Goal: Task Accomplishment & Management: Complete application form

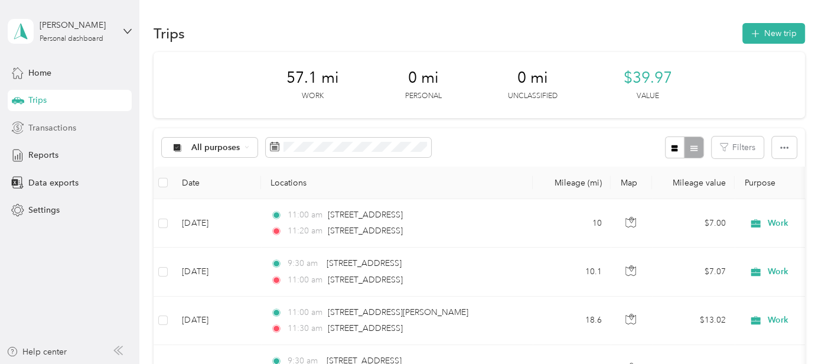
click at [82, 134] on div "Transactions" at bounding box center [70, 127] width 124 height 21
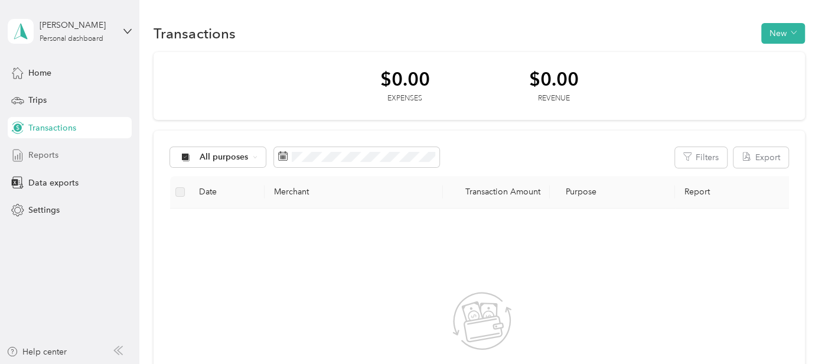
click at [59, 158] on div "Reports" at bounding box center [70, 155] width 124 height 21
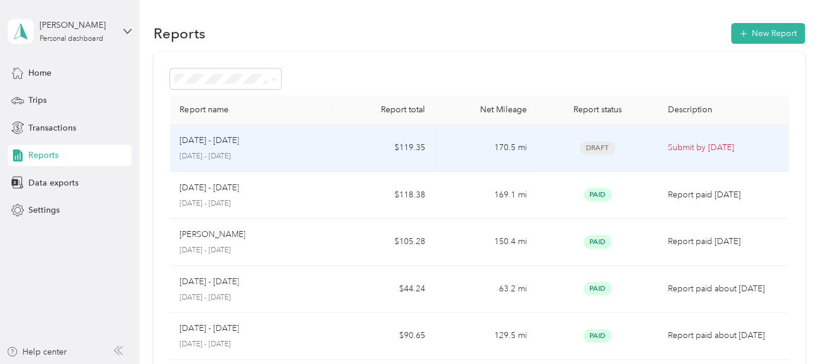
click at [239, 144] on p "[DATE] - [DATE]" at bounding box center [209, 140] width 59 height 13
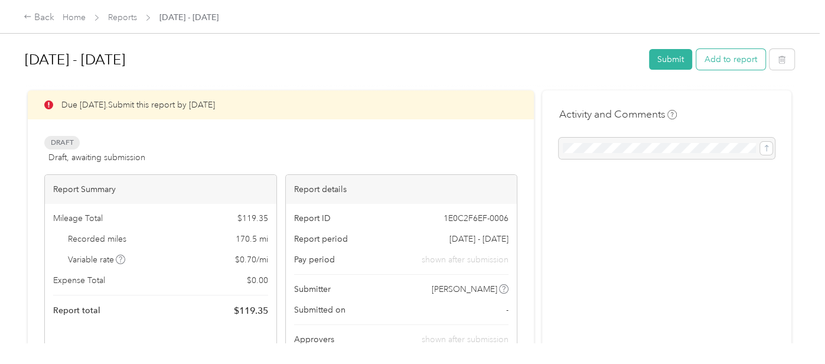
click at [723, 56] on button "Add to report" at bounding box center [730, 59] width 69 height 21
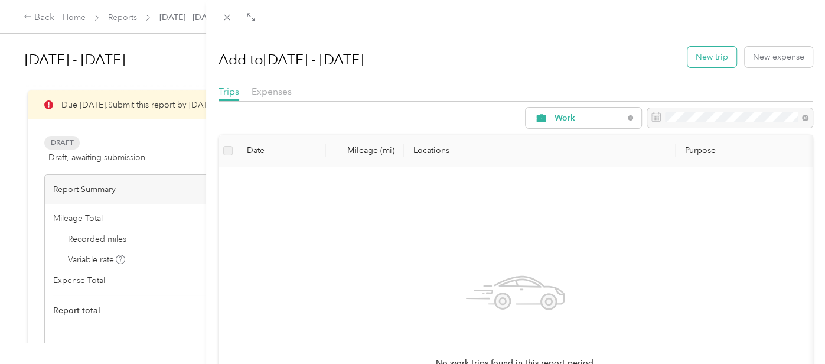
click at [711, 58] on button "New trip" at bounding box center [712, 57] width 49 height 21
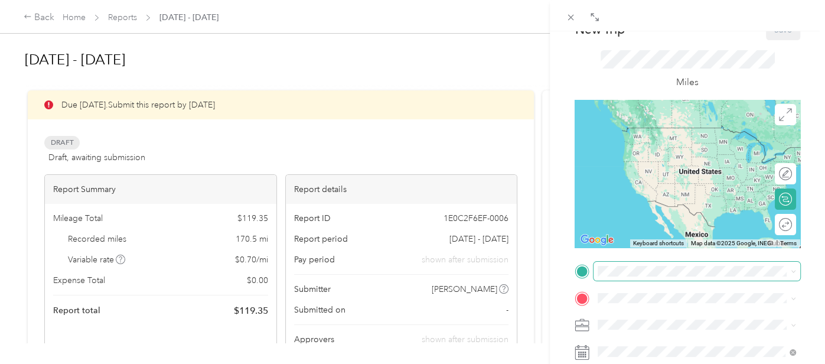
scroll to position [44, 0]
click at [604, 261] on span at bounding box center [697, 270] width 207 height 18
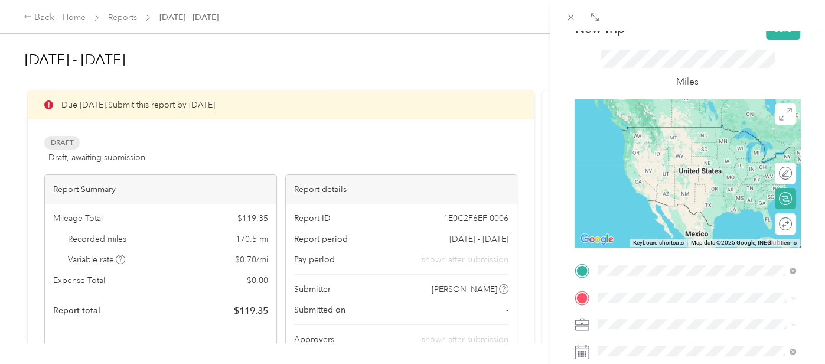
click at [660, 149] on span "[STREET_ADDRESS][PERSON_NAME]" at bounding box center [690, 144] width 141 height 10
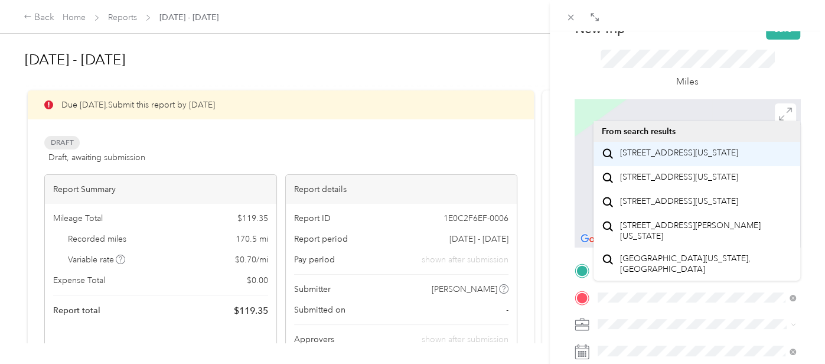
click at [665, 158] on span "[STREET_ADDRESS][US_STATE]" at bounding box center [679, 153] width 118 height 11
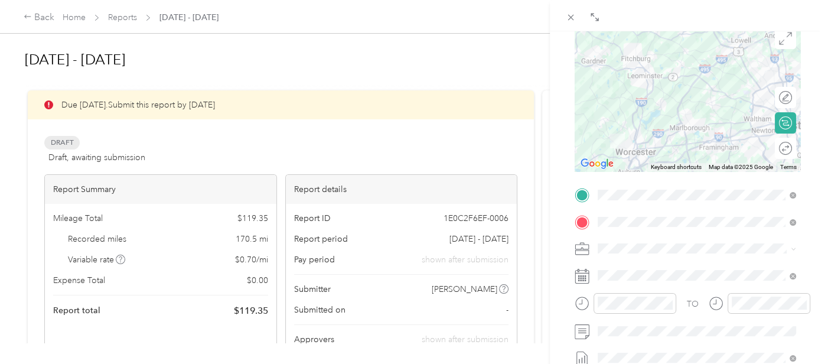
scroll to position [126, 0]
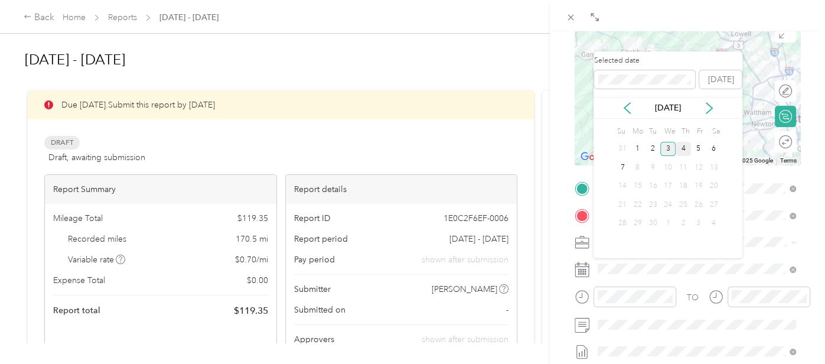
click at [684, 151] on div "4" at bounding box center [683, 149] width 15 height 15
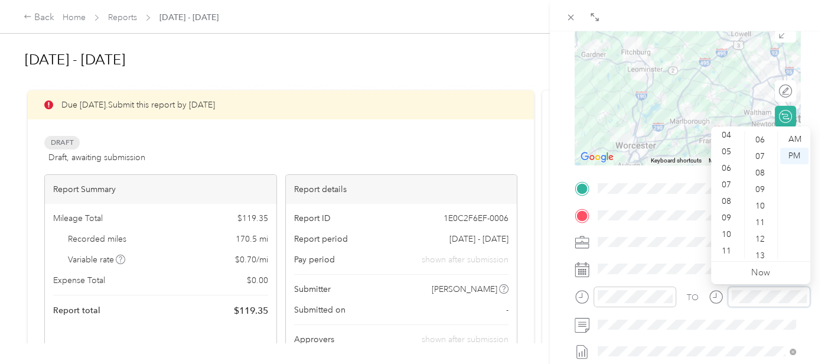
scroll to position [0, 0]
click at [689, 253] on div "TO Add photo" at bounding box center [688, 309] width 226 height 260
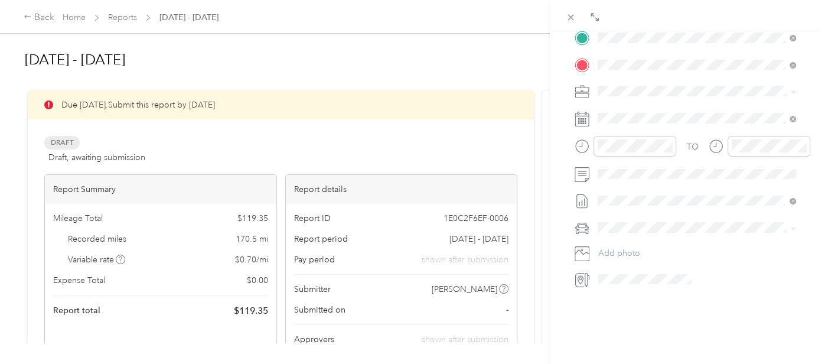
scroll to position [278, 0]
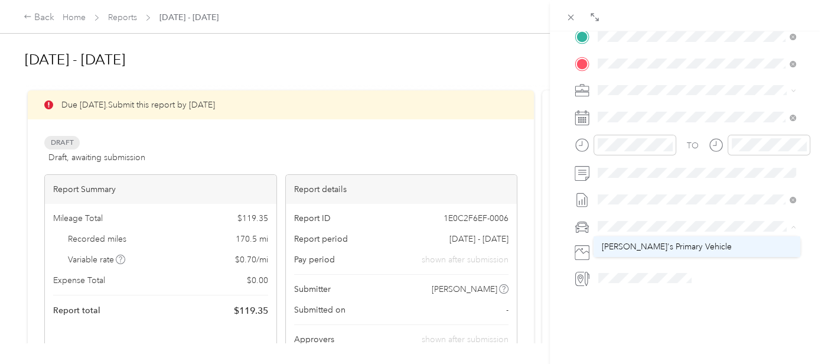
click at [650, 242] on span "[PERSON_NAME]'s Primary Vehicle" at bounding box center [667, 247] width 130 height 10
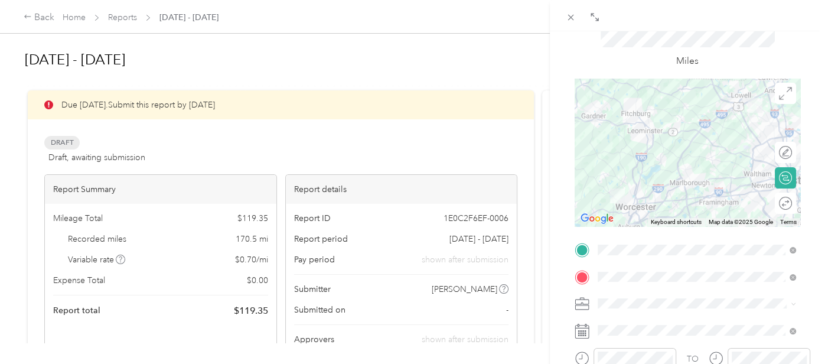
scroll to position [39, 0]
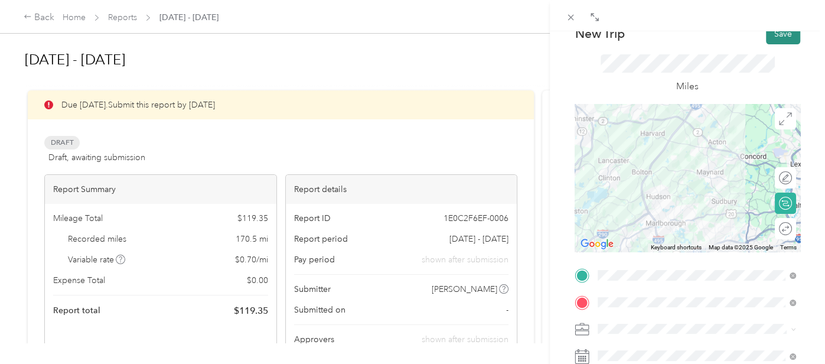
click at [782, 37] on button "Save" at bounding box center [783, 34] width 34 height 21
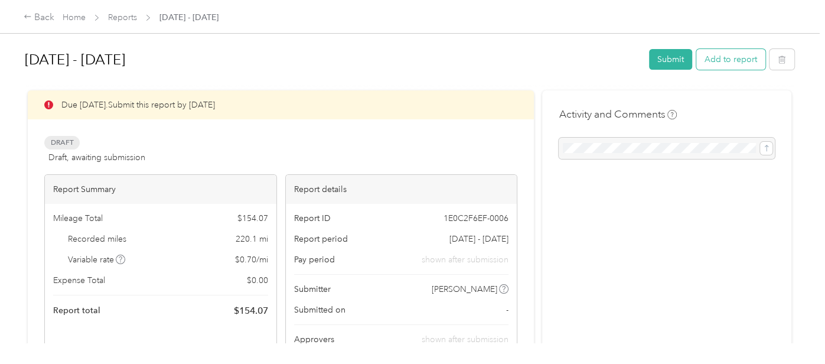
click at [743, 51] on button "Add to report" at bounding box center [730, 59] width 69 height 21
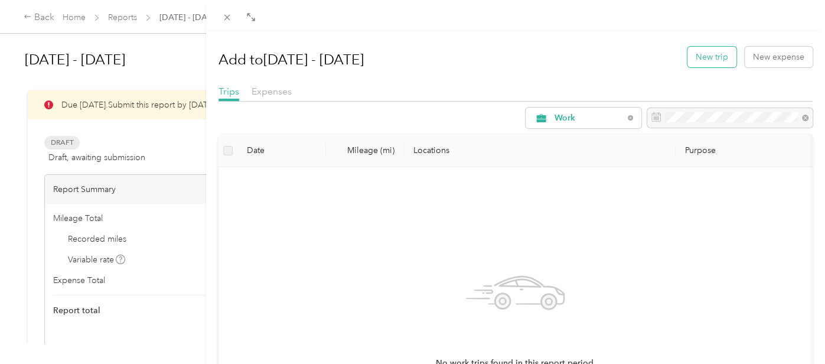
click at [723, 52] on button "New trip" at bounding box center [712, 57] width 49 height 21
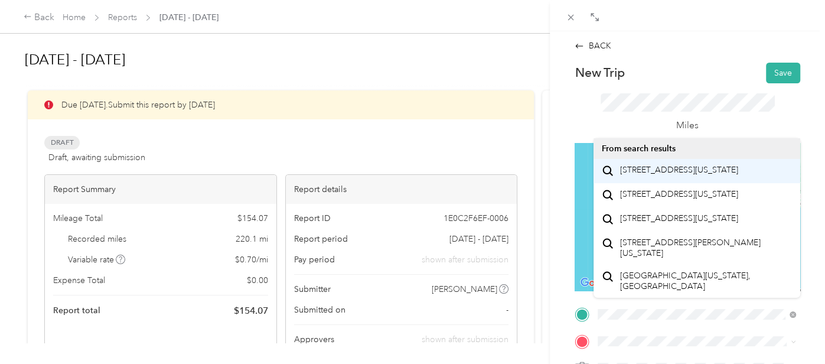
click at [627, 175] on span "[STREET_ADDRESS][US_STATE]" at bounding box center [679, 170] width 118 height 11
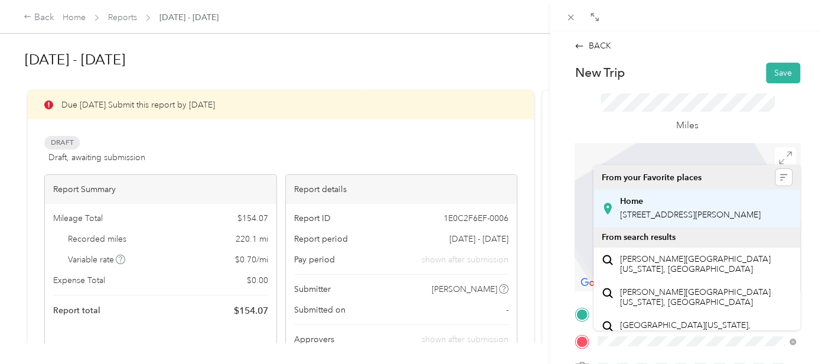
click at [661, 211] on span "[STREET_ADDRESS][PERSON_NAME]" at bounding box center [690, 215] width 141 height 10
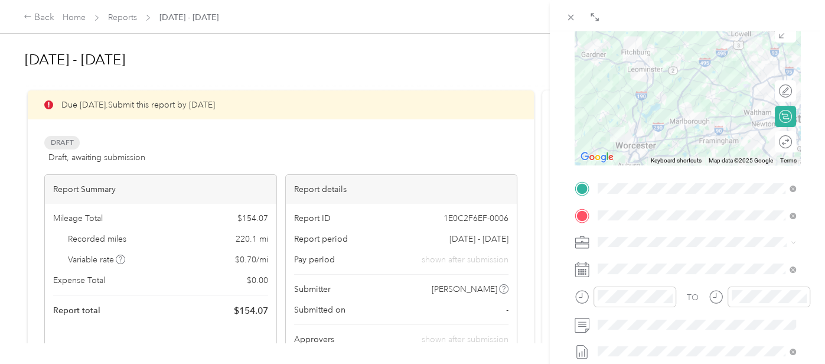
scroll to position [132, 0]
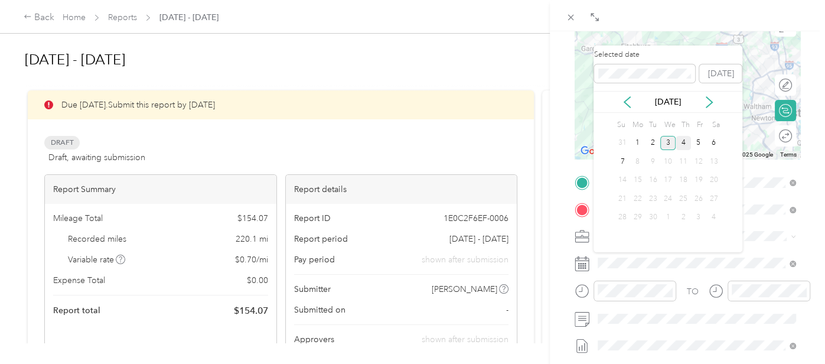
click at [686, 142] on div "4" at bounding box center [683, 143] width 15 height 15
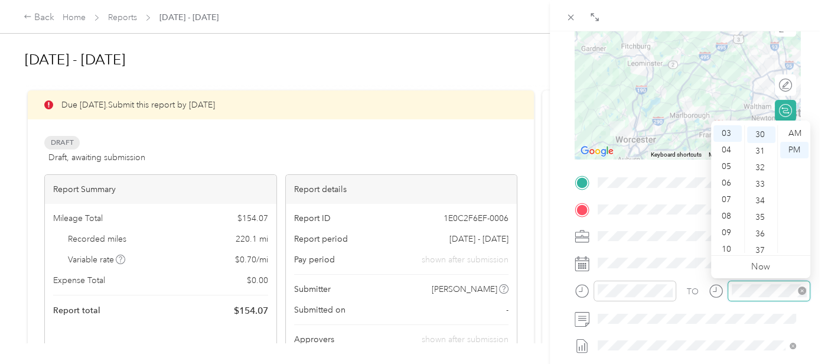
scroll to position [496, 0]
click at [696, 276] on div "TO Add photo" at bounding box center [688, 303] width 226 height 260
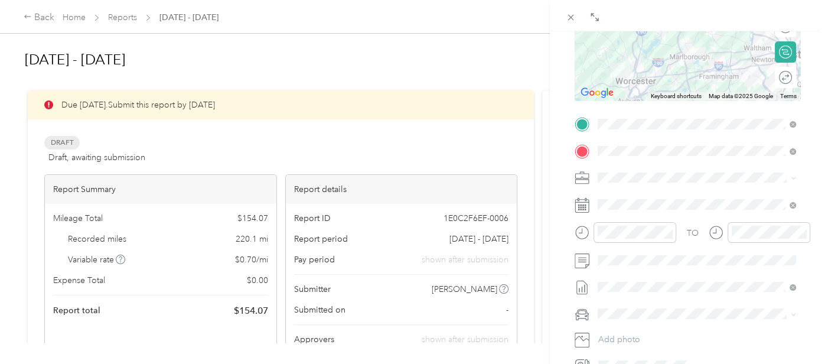
scroll to position [245, 0]
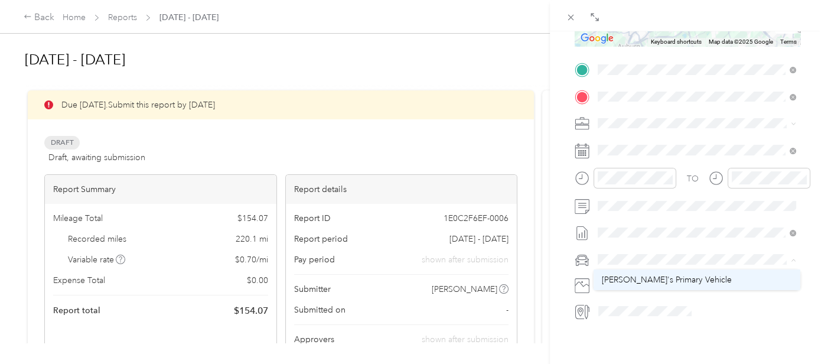
click at [640, 287] on li "[PERSON_NAME]'s Primary Vehicle" at bounding box center [697, 279] width 207 height 21
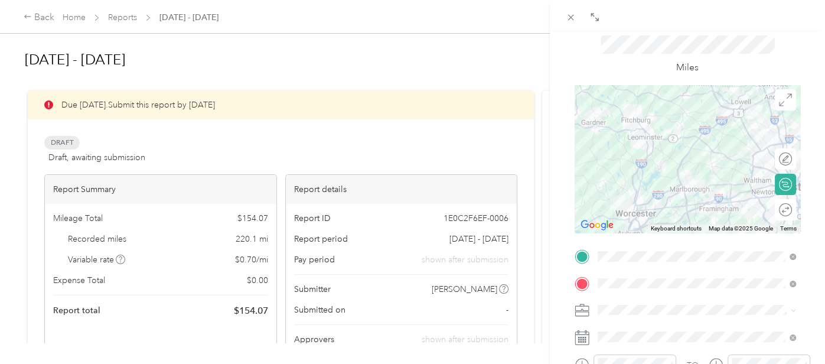
scroll to position [34, 0]
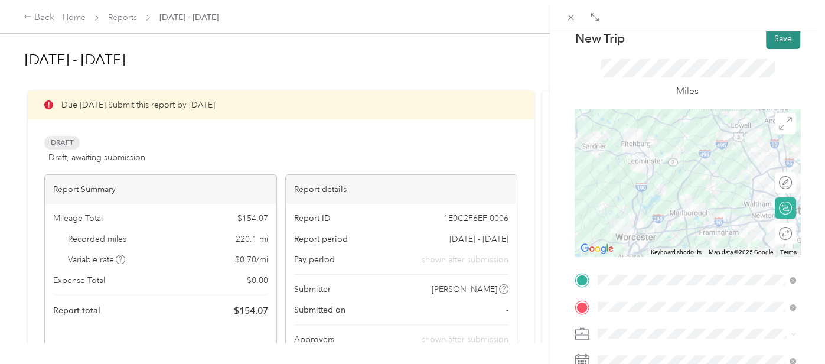
click at [783, 35] on button "Save" at bounding box center [783, 38] width 34 height 21
